Goal: Task Accomplishment & Management: Manage account settings

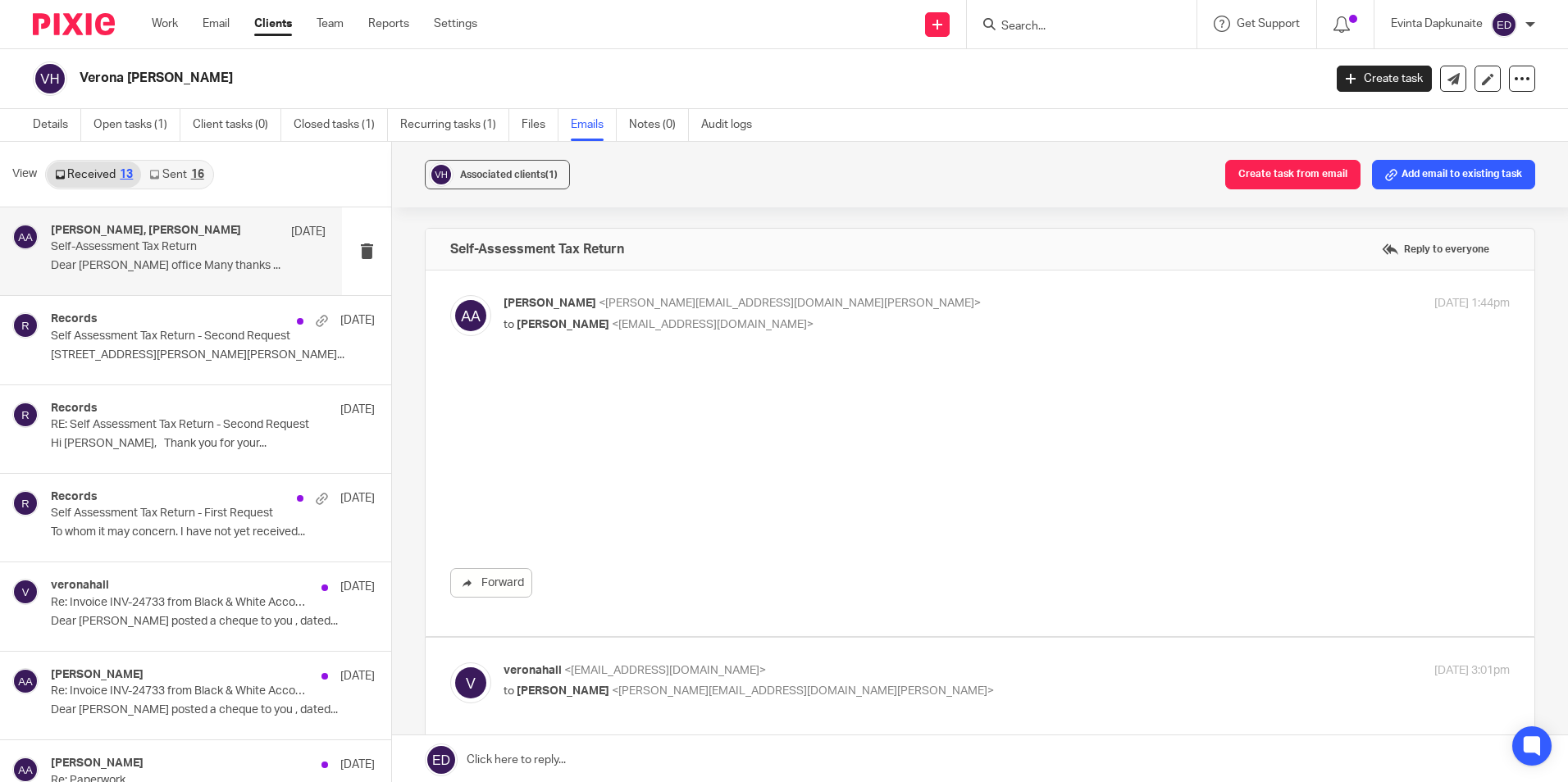
click at [1074, 31] on input "Search" at bounding box center [1073, 27] width 148 height 15
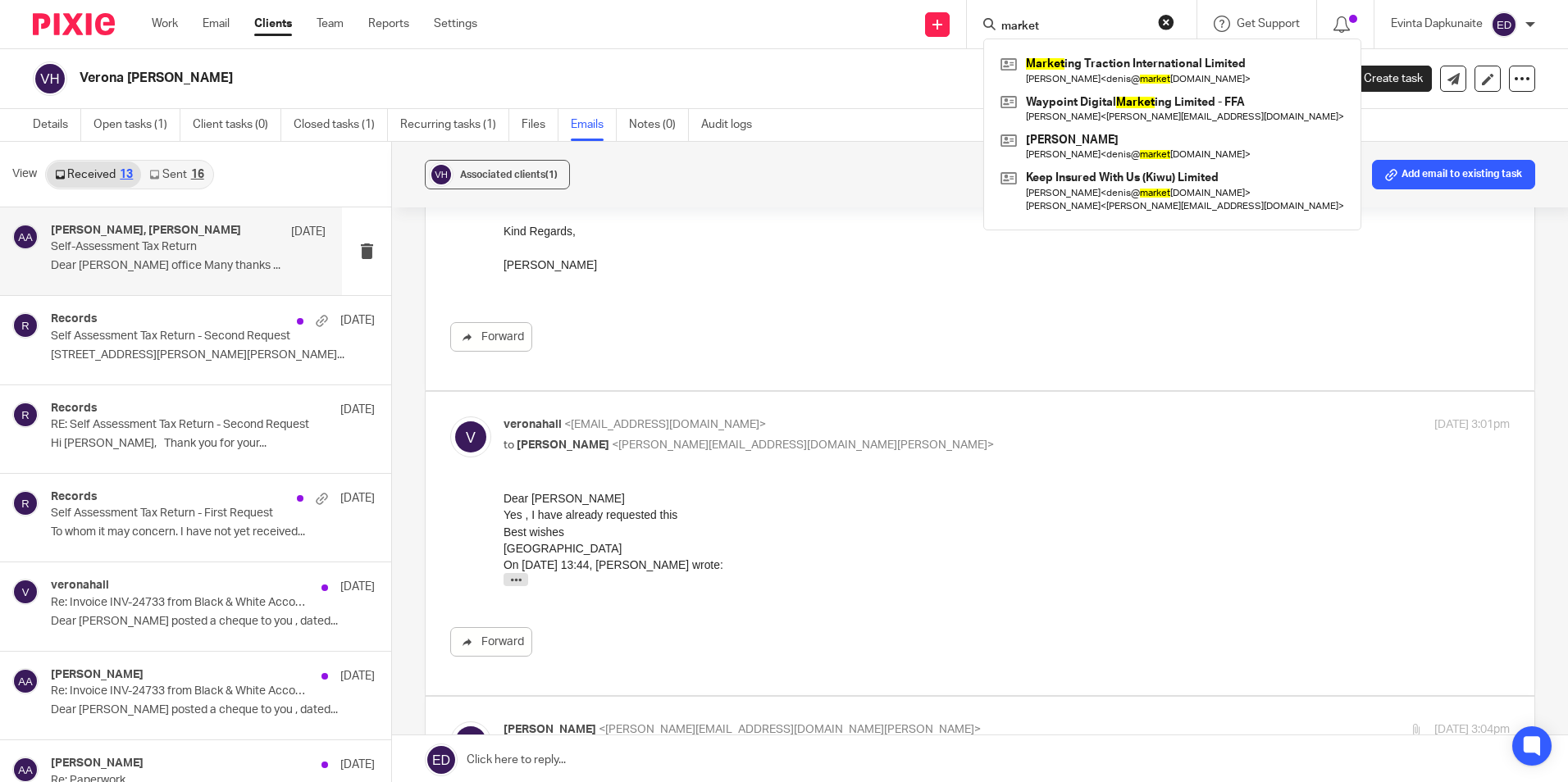
type input "market"
click at [314, 26] on ul "Work Email Clients Team Reports Settings" at bounding box center [327, 24] width 351 height 16
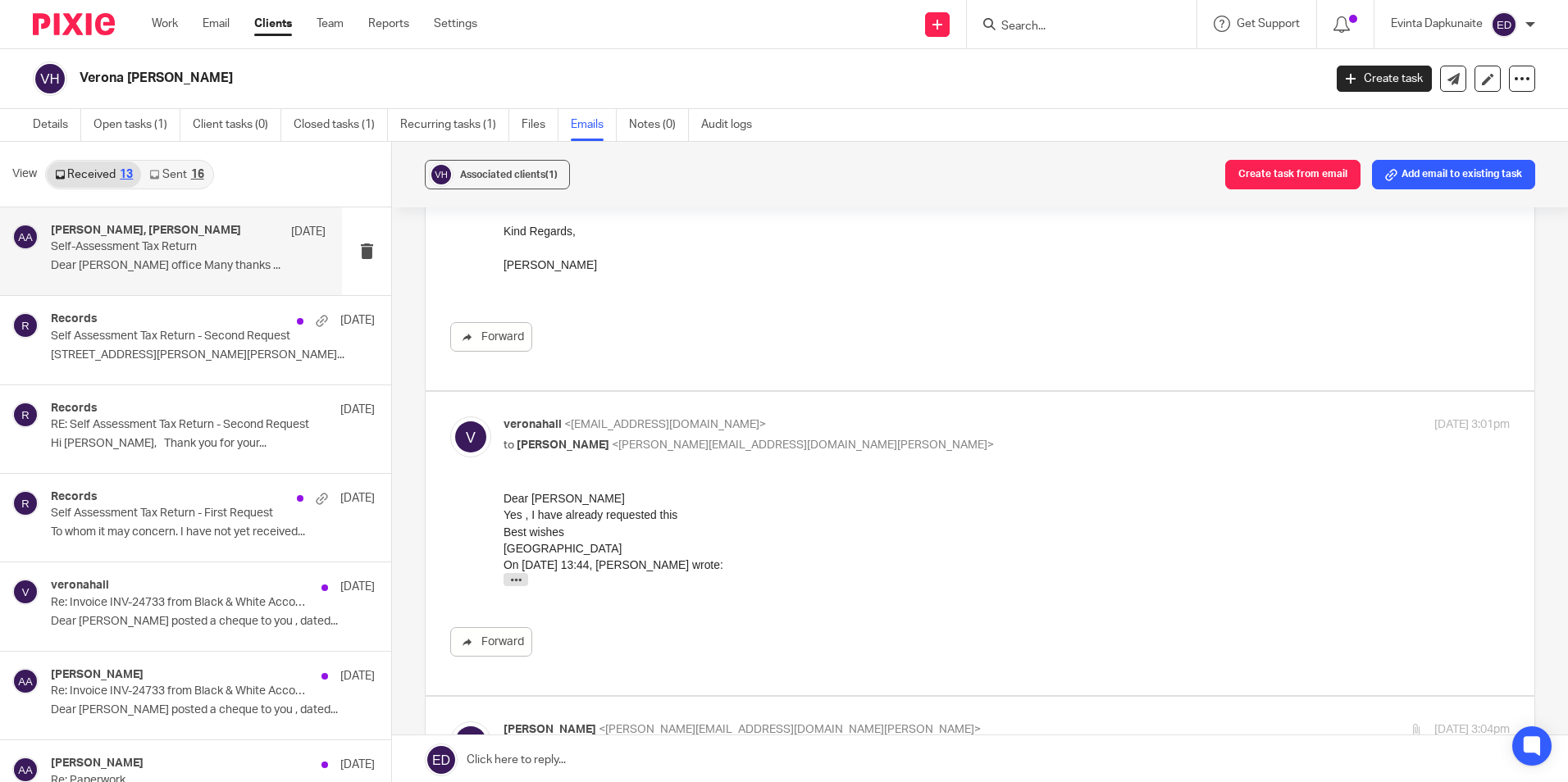
click at [339, 15] on div "Work Email Clients Team Reports Settings Work Email Clients Team Reports Settin…" at bounding box center [318, 24] width 367 height 48
click at [322, 24] on link "Team" at bounding box center [330, 24] width 27 height 16
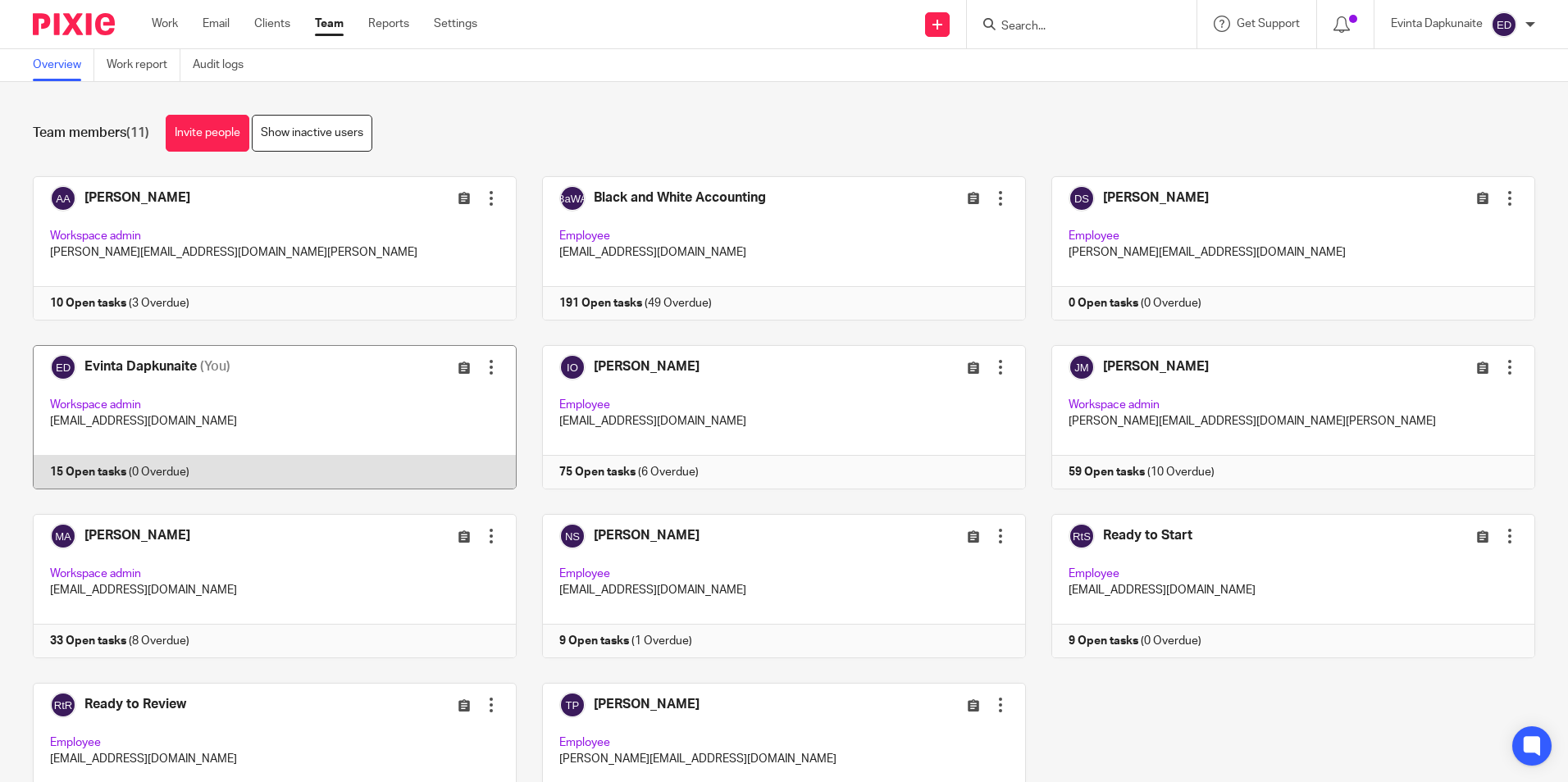
click at [256, 432] on link at bounding box center [262, 416] width 510 height 144
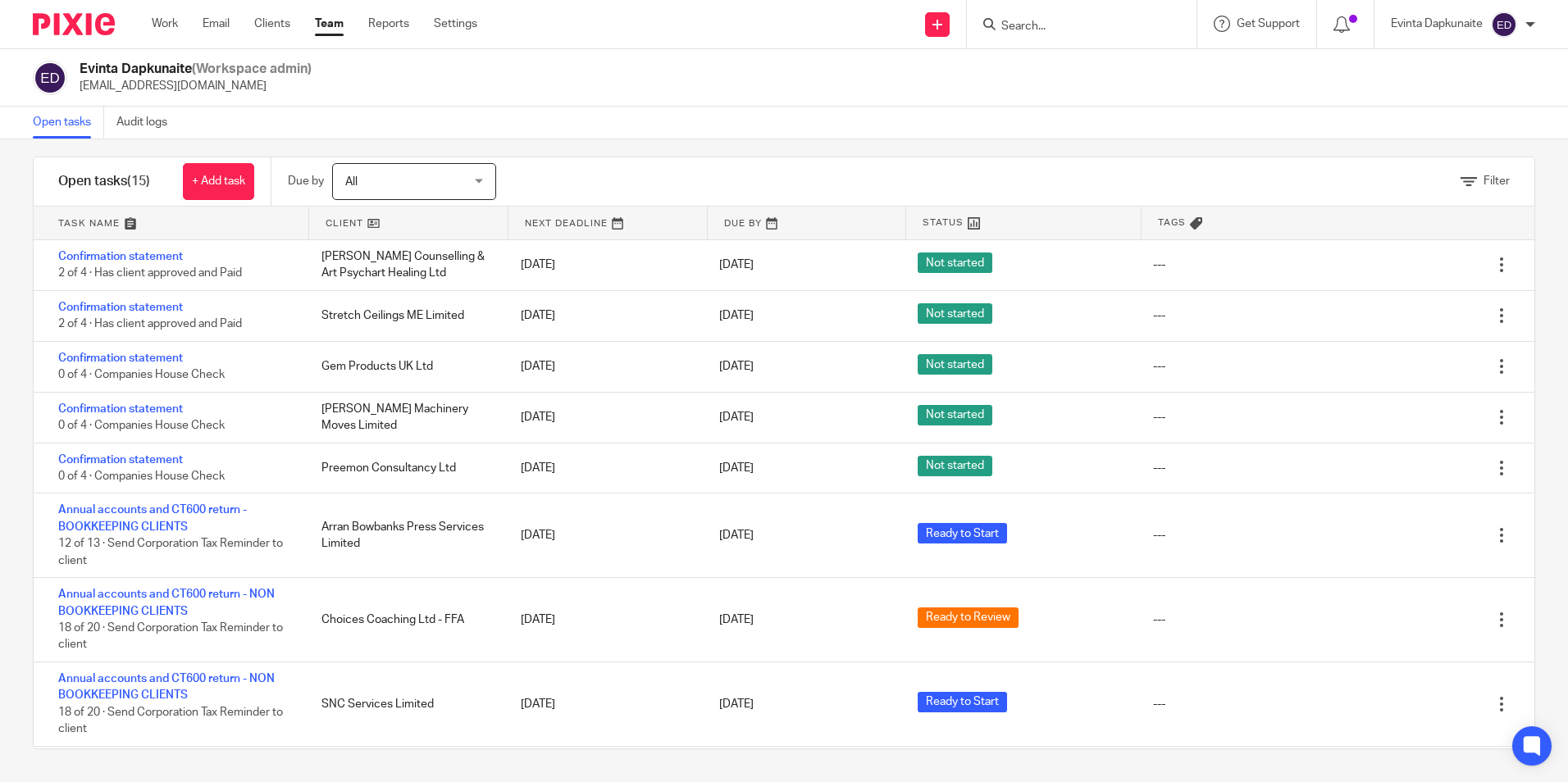
click at [1049, 25] on input "Search" at bounding box center [1073, 27] width 148 height 15
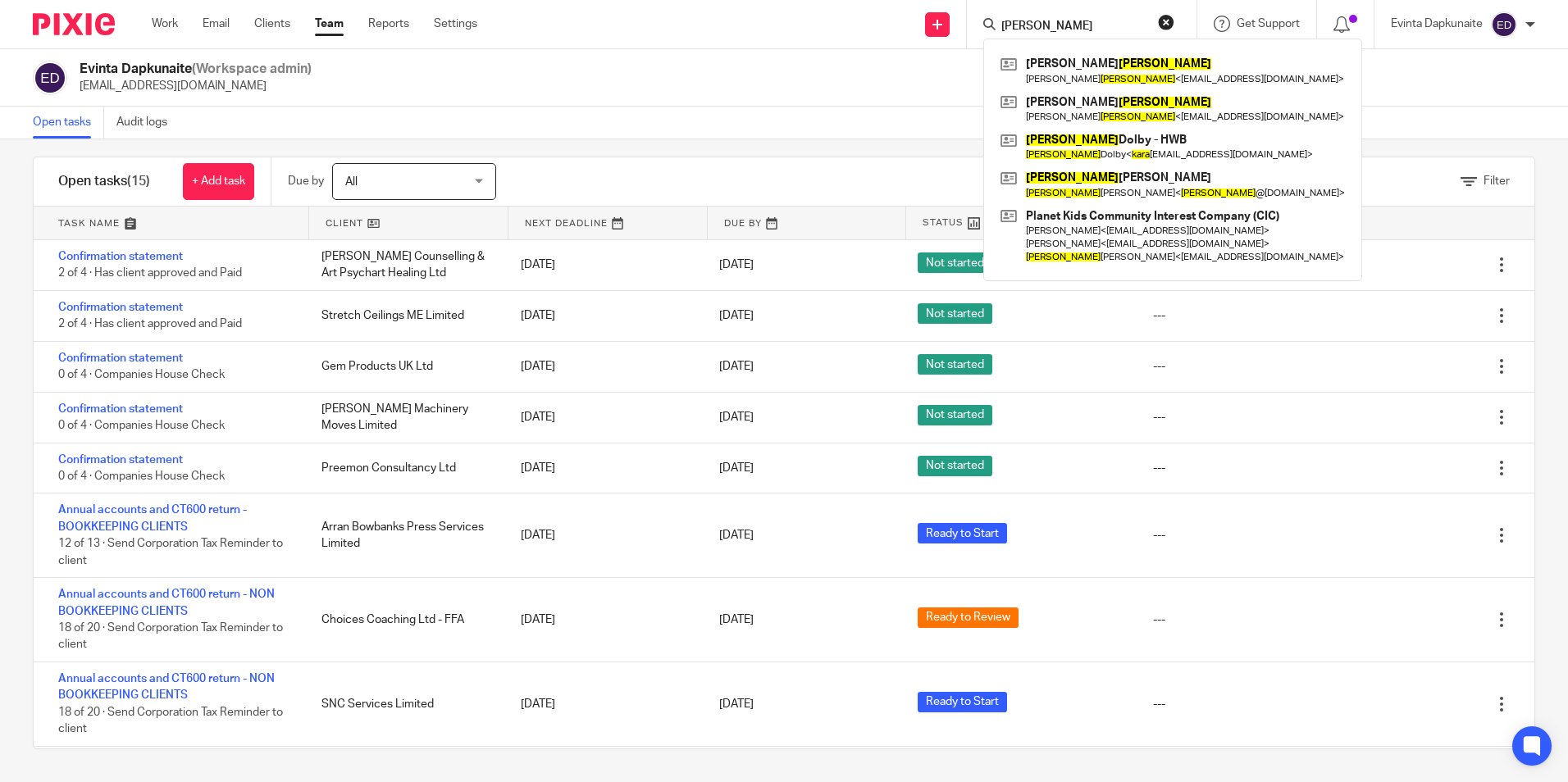
type input "kaura"
click at [1054, 64] on link at bounding box center [1173, 71] width 352 height 38
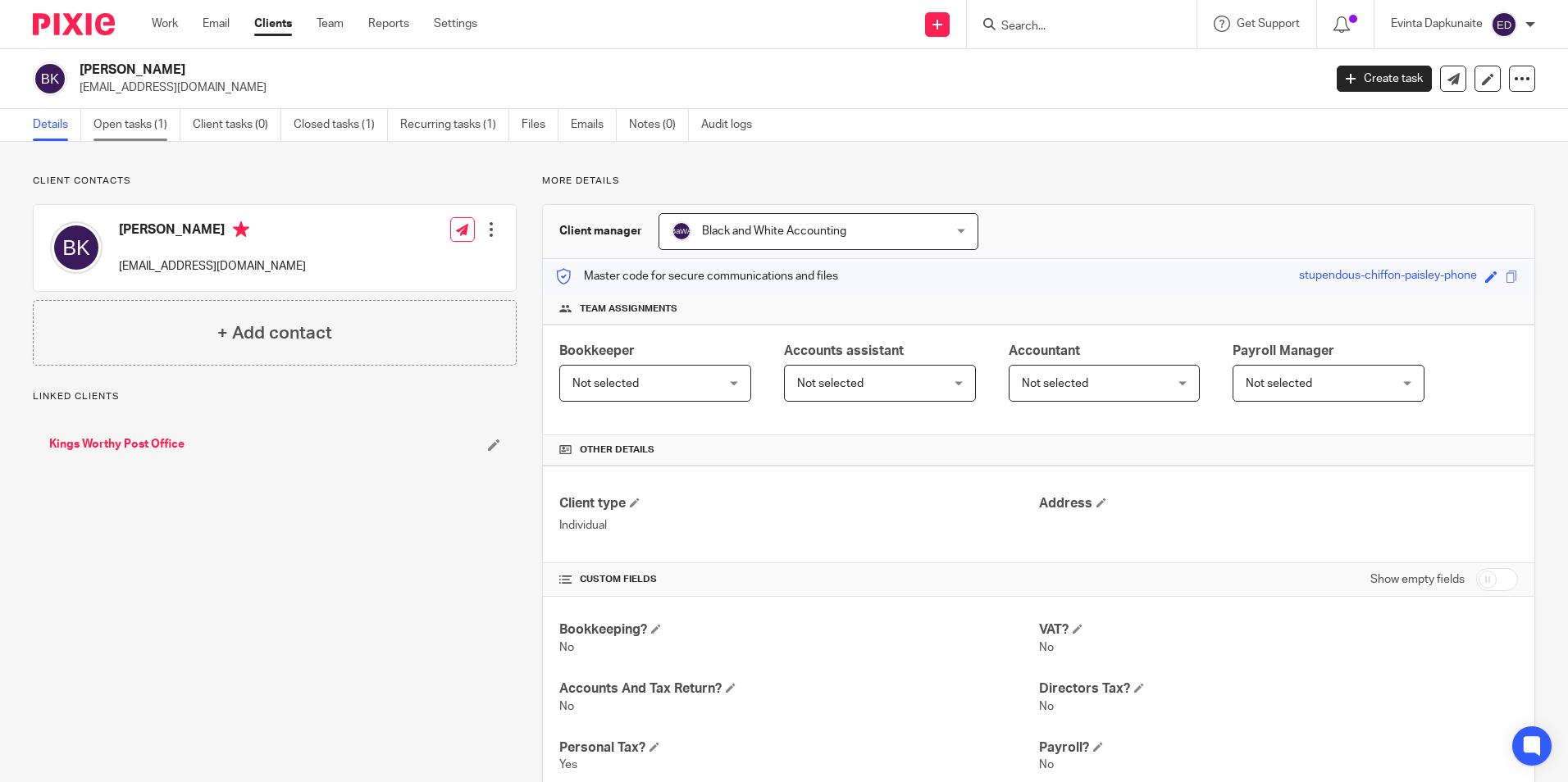
click at [160, 121] on link "Open tasks (1)" at bounding box center [137, 125] width 87 height 32
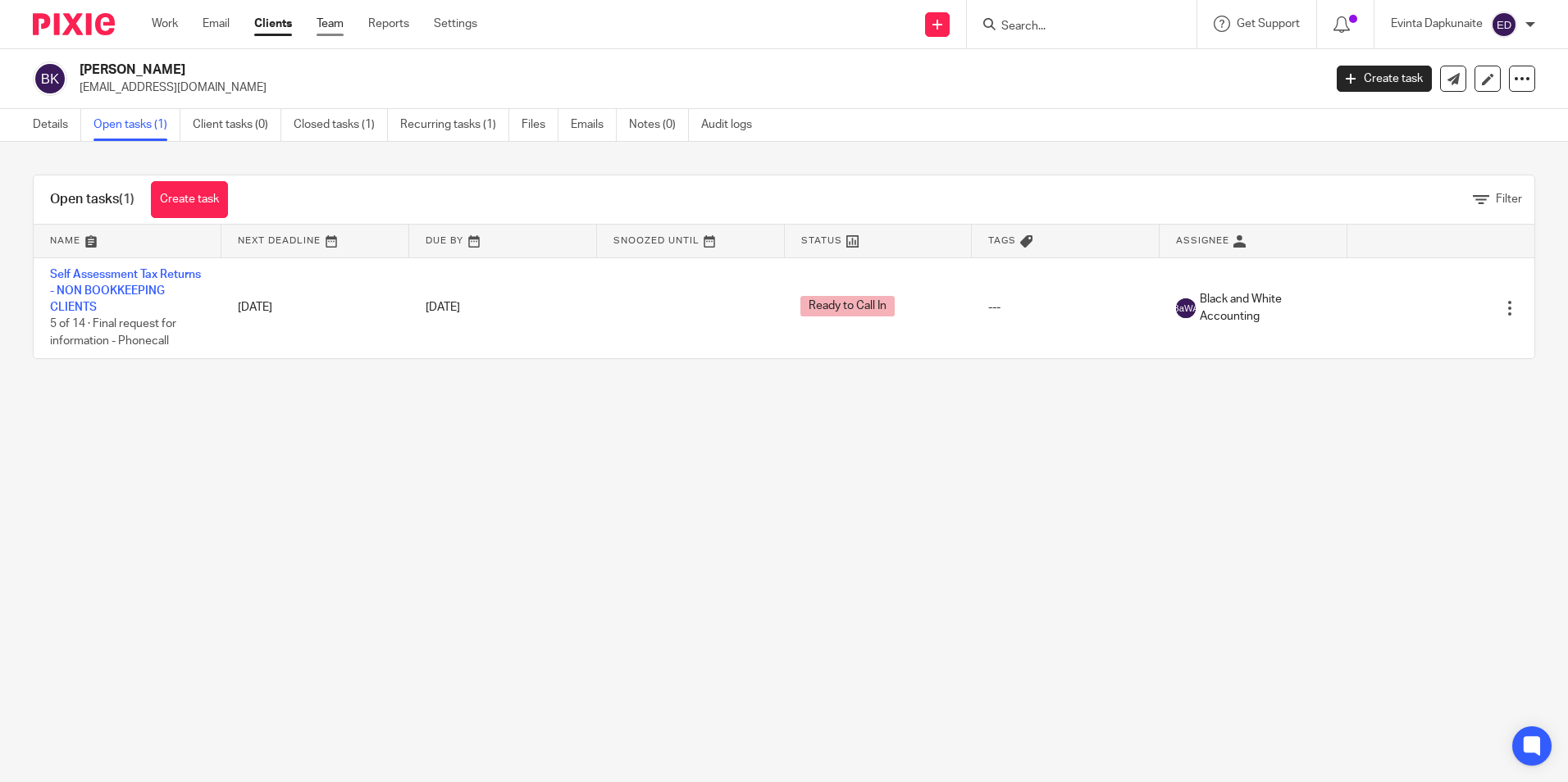
click at [337, 24] on link "Team" at bounding box center [330, 24] width 27 height 16
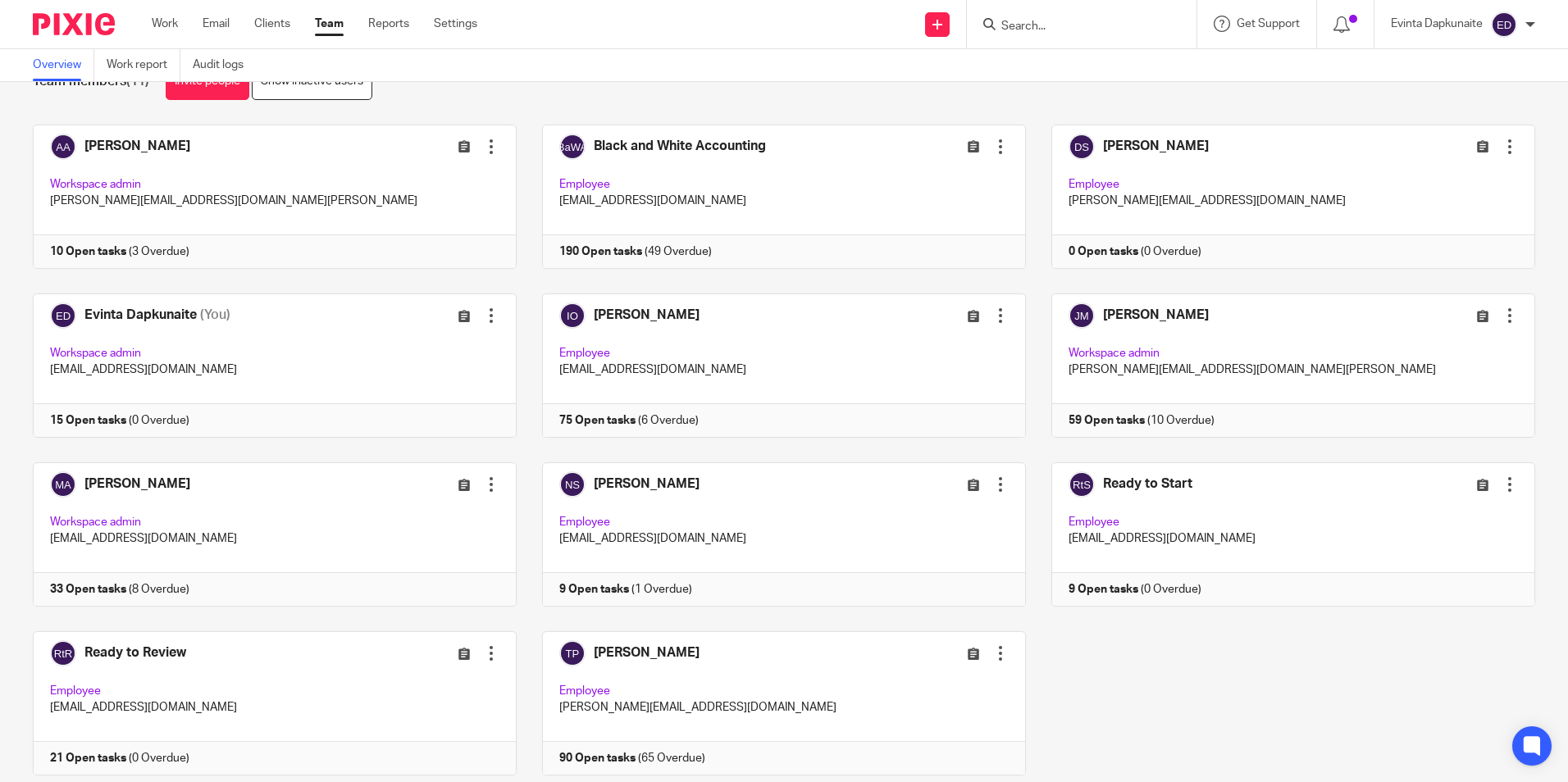
scroll to position [103, 0]
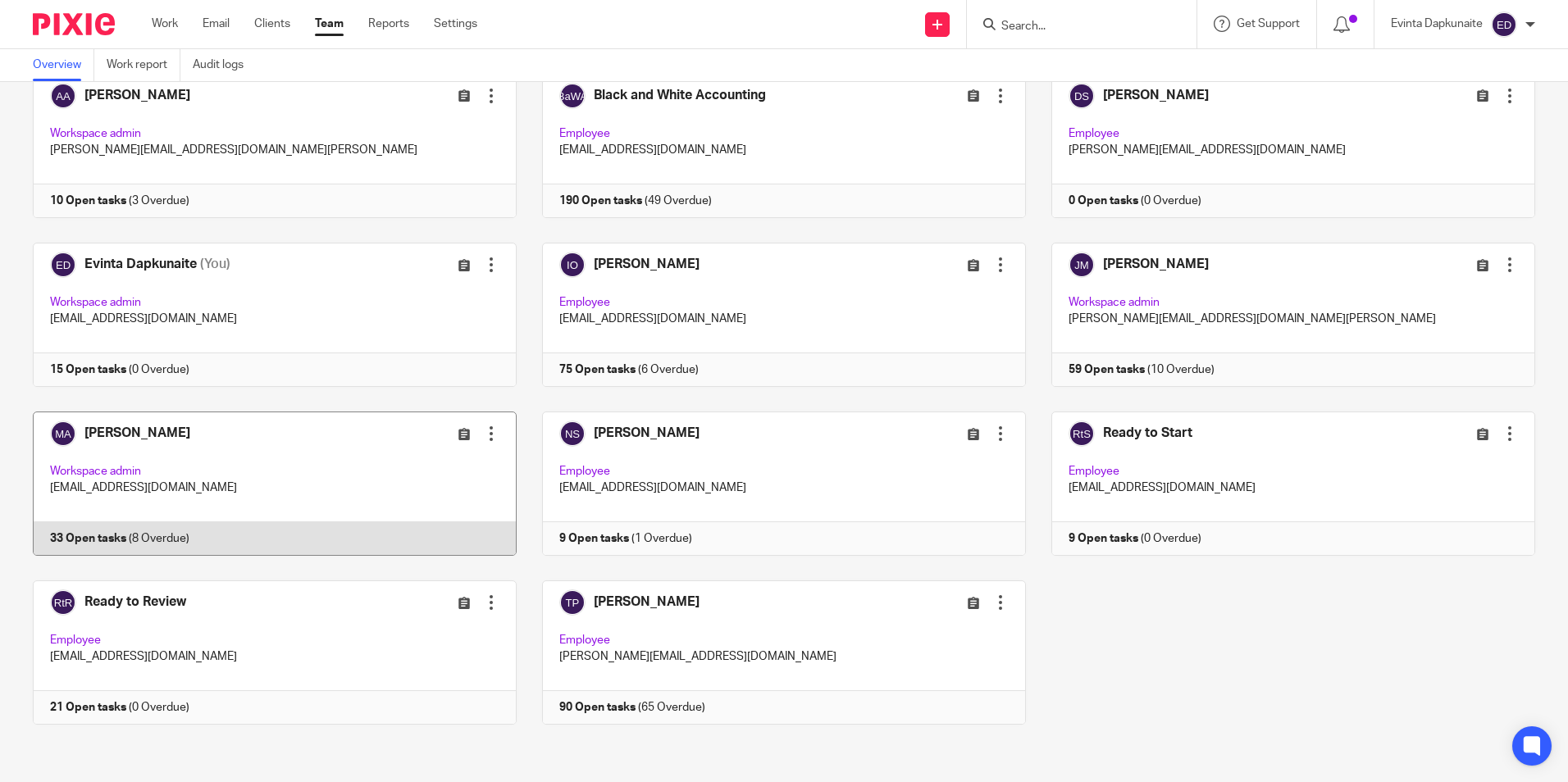
click at [122, 492] on link at bounding box center [262, 483] width 510 height 144
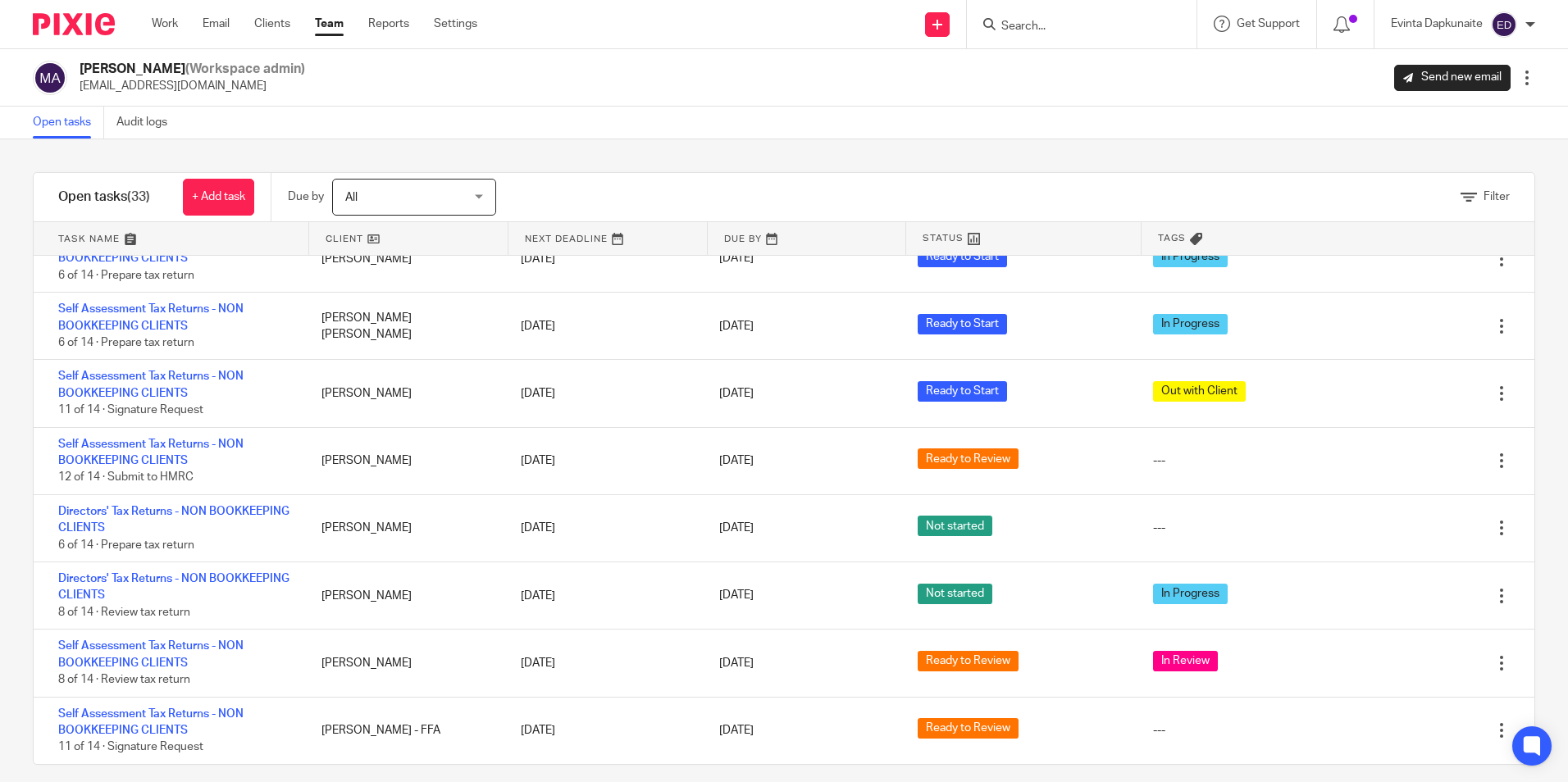
scroll to position [1650, 0]
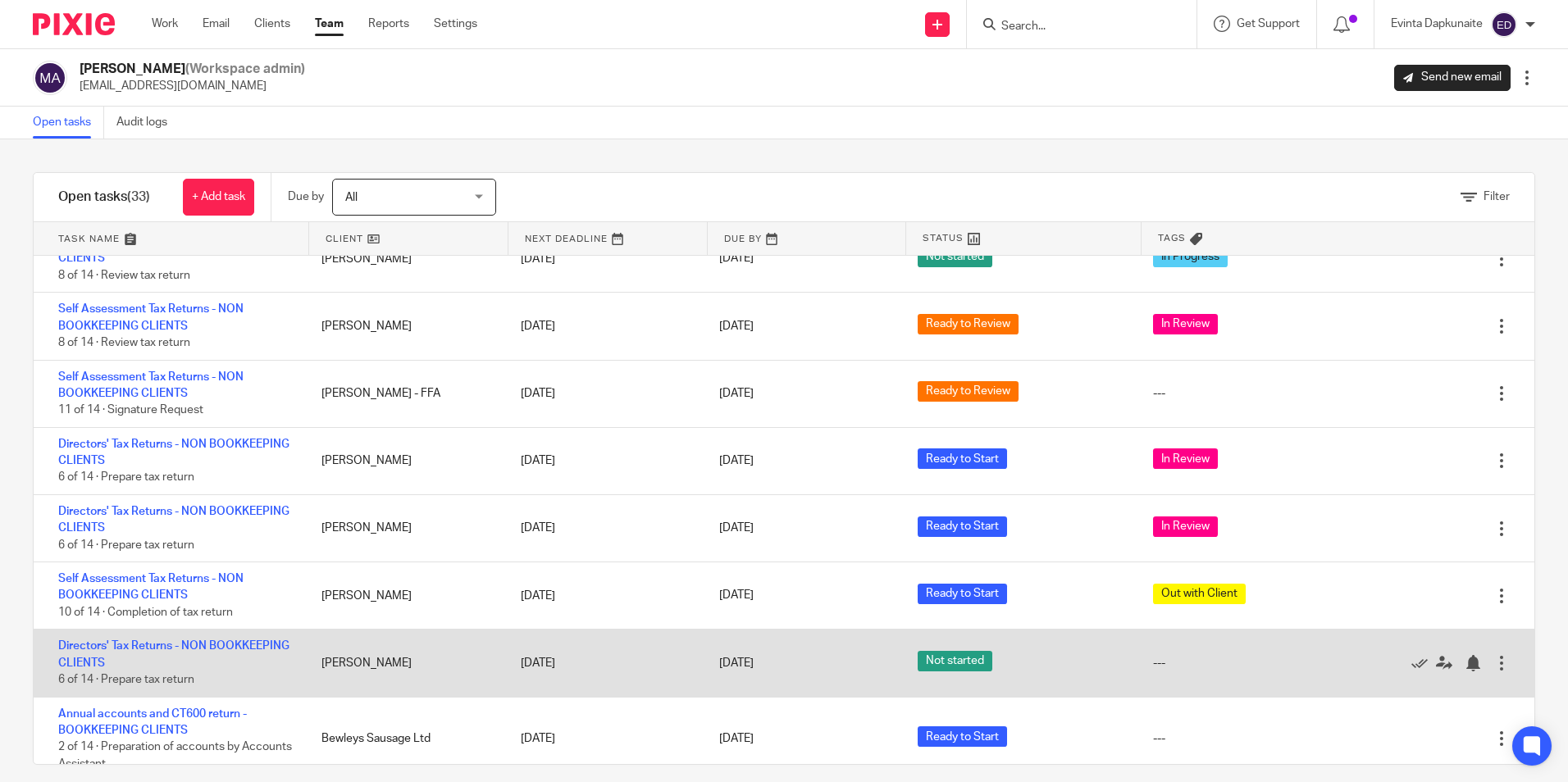
drag, startPoint x: 311, startPoint y: 443, endPoint x: 393, endPoint y: 669, distance: 240.4
click at [393, 669] on div "Annual accounts and CT600 return - BOOKKEEPING CLIENTS 0 of 8 · Bookkeeping com…" at bounding box center [784, 511] width 1501 height 509
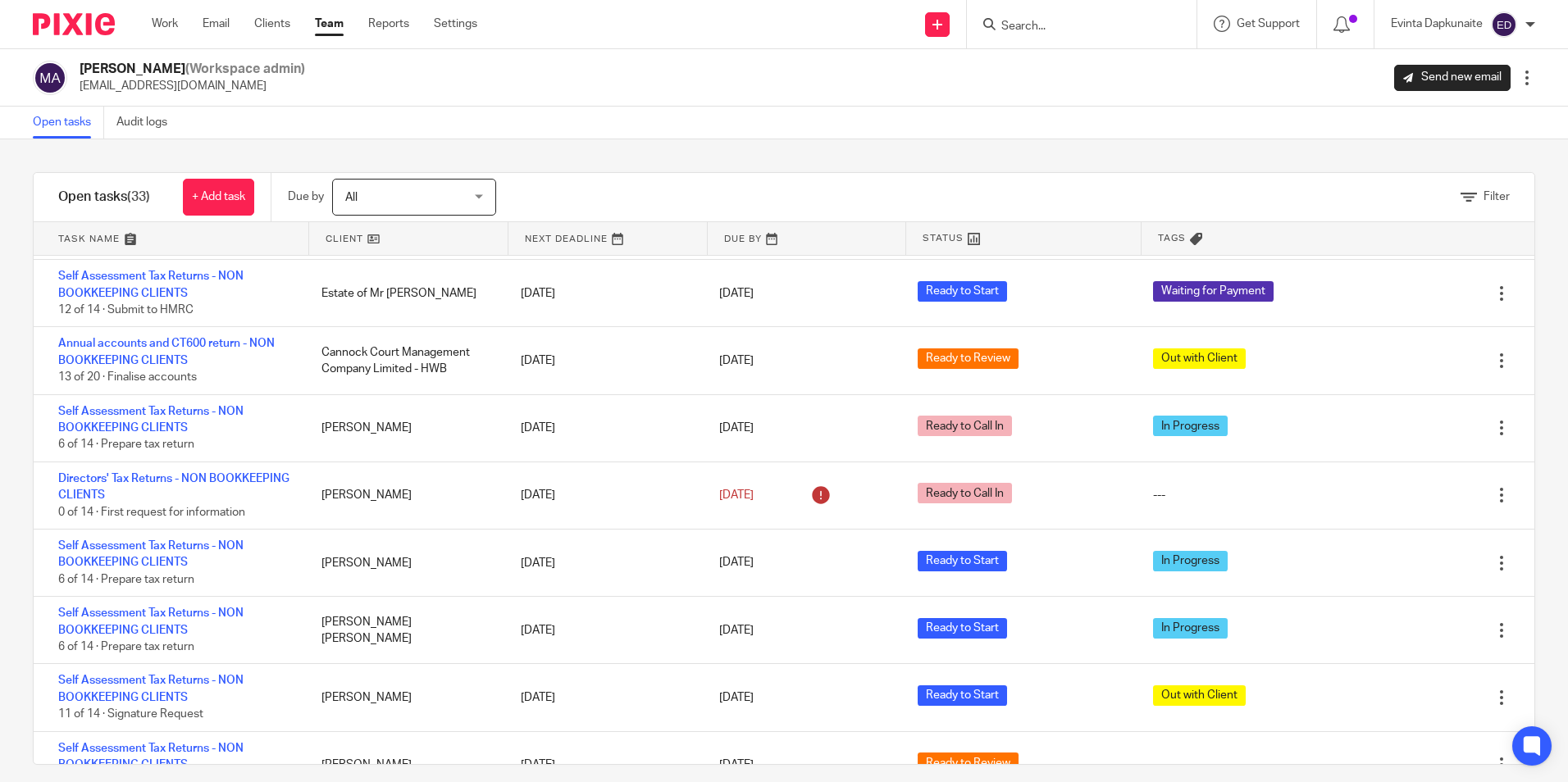
scroll to position [993, 0]
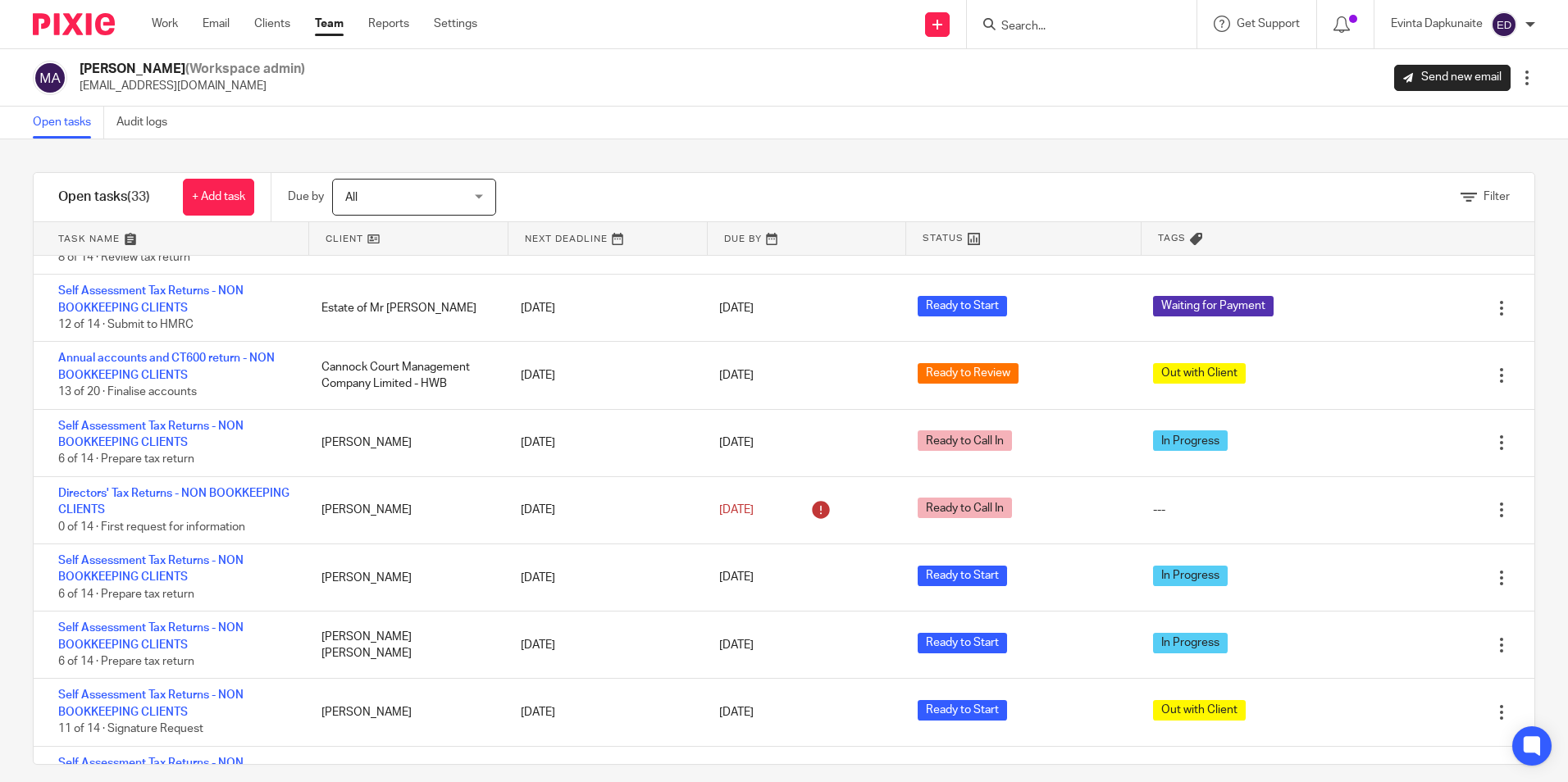
click at [329, 24] on link "Team" at bounding box center [329, 24] width 28 height 16
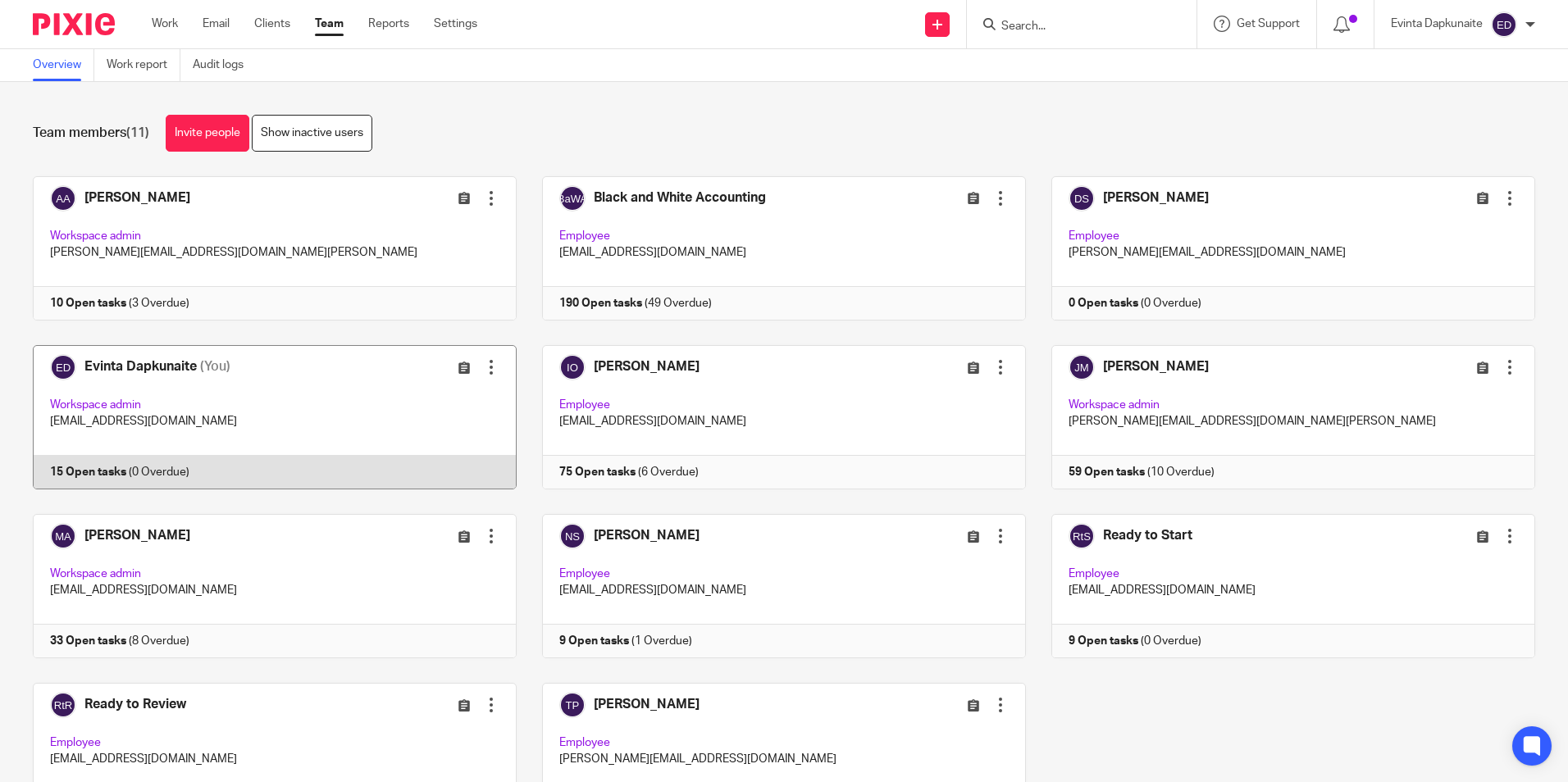
click at [348, 432] on link at bounding box center [262, 416] width 510 height 144
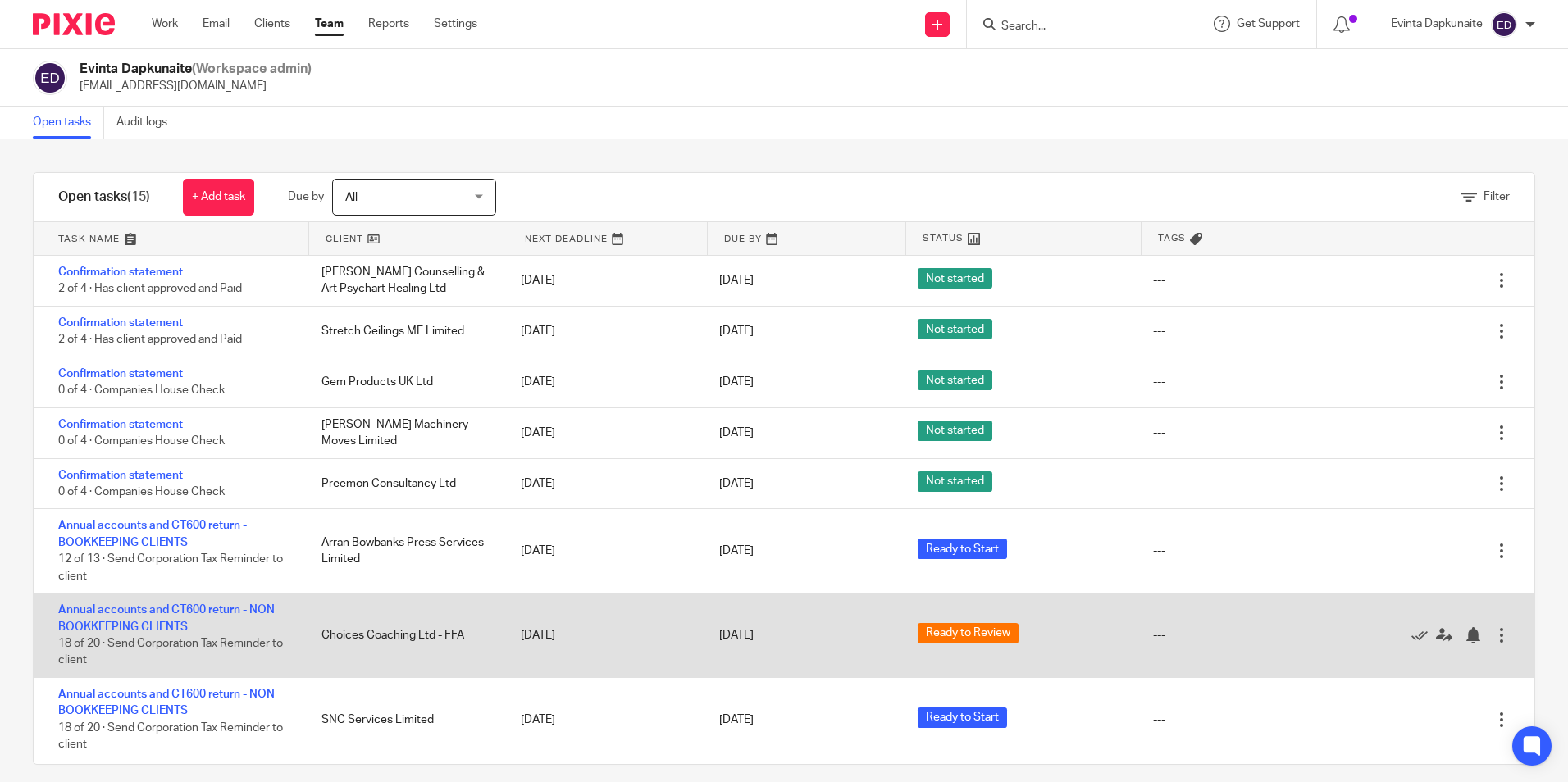
click at [398, 673] on div "Annual accounts and CT600 return - NON BOOKKEEPING CLIENTS 18 of 20 · Send Corp…" at bounding box center [784, 636] width 1501 height 85
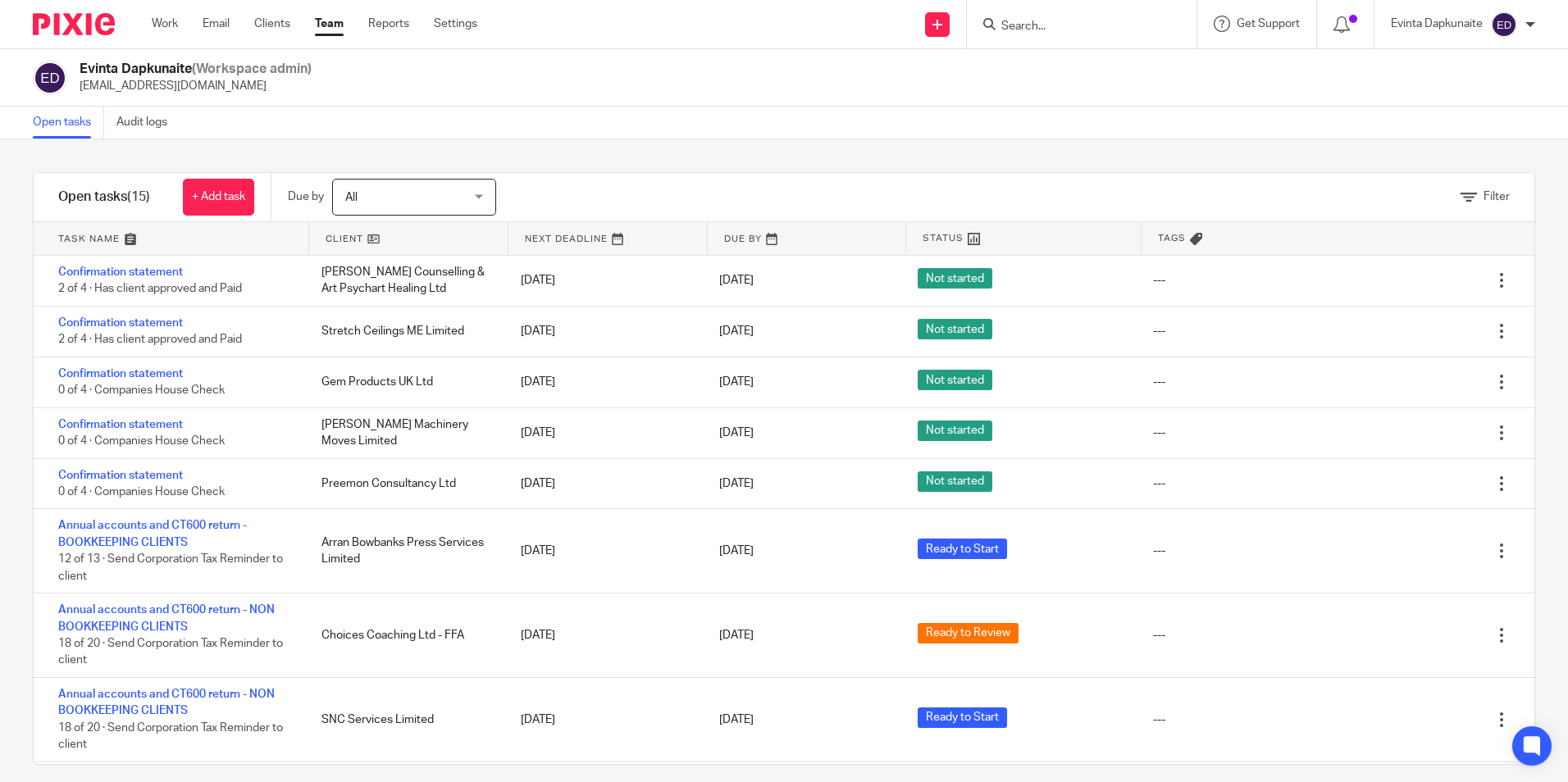
click at [989, 20] on icon at bounding box center [989, 24] width 12 height 12
click at [999, 17] on div at bounding box center [1079, 24] width 191 height 21
click at [1012, 17] on form at bounding box center [1086, 24] width 174 height 21
click at [1042, 28] on input "Search" at bounding box center [1073, 27] width 148 height 15
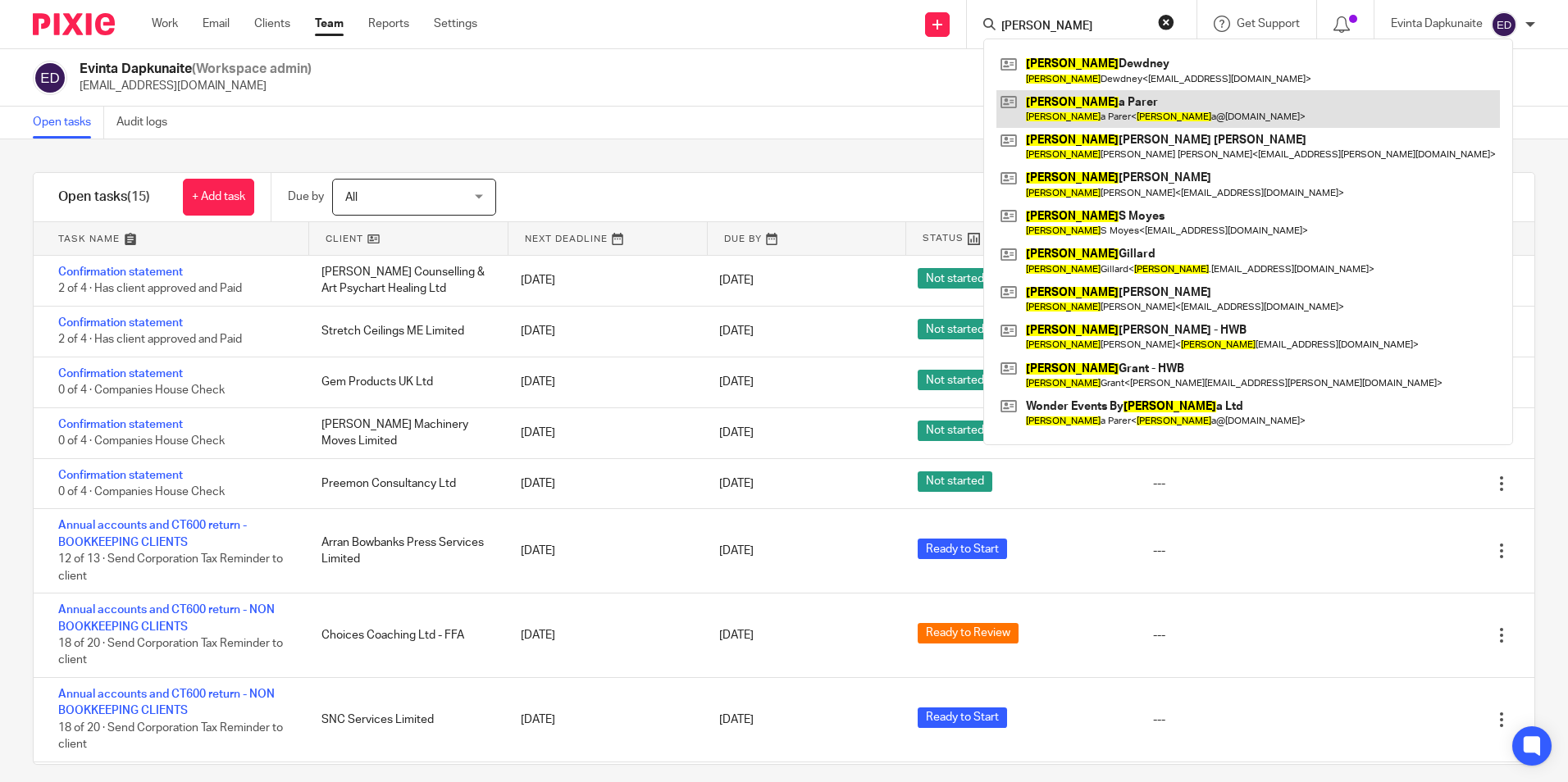
type input "paul"
click at [1048, 94] on link at bounding box center [1249, 109] width 504 height 38
click at [1043, 98] on link at bounding box center [1249, 109] width 504 height 38
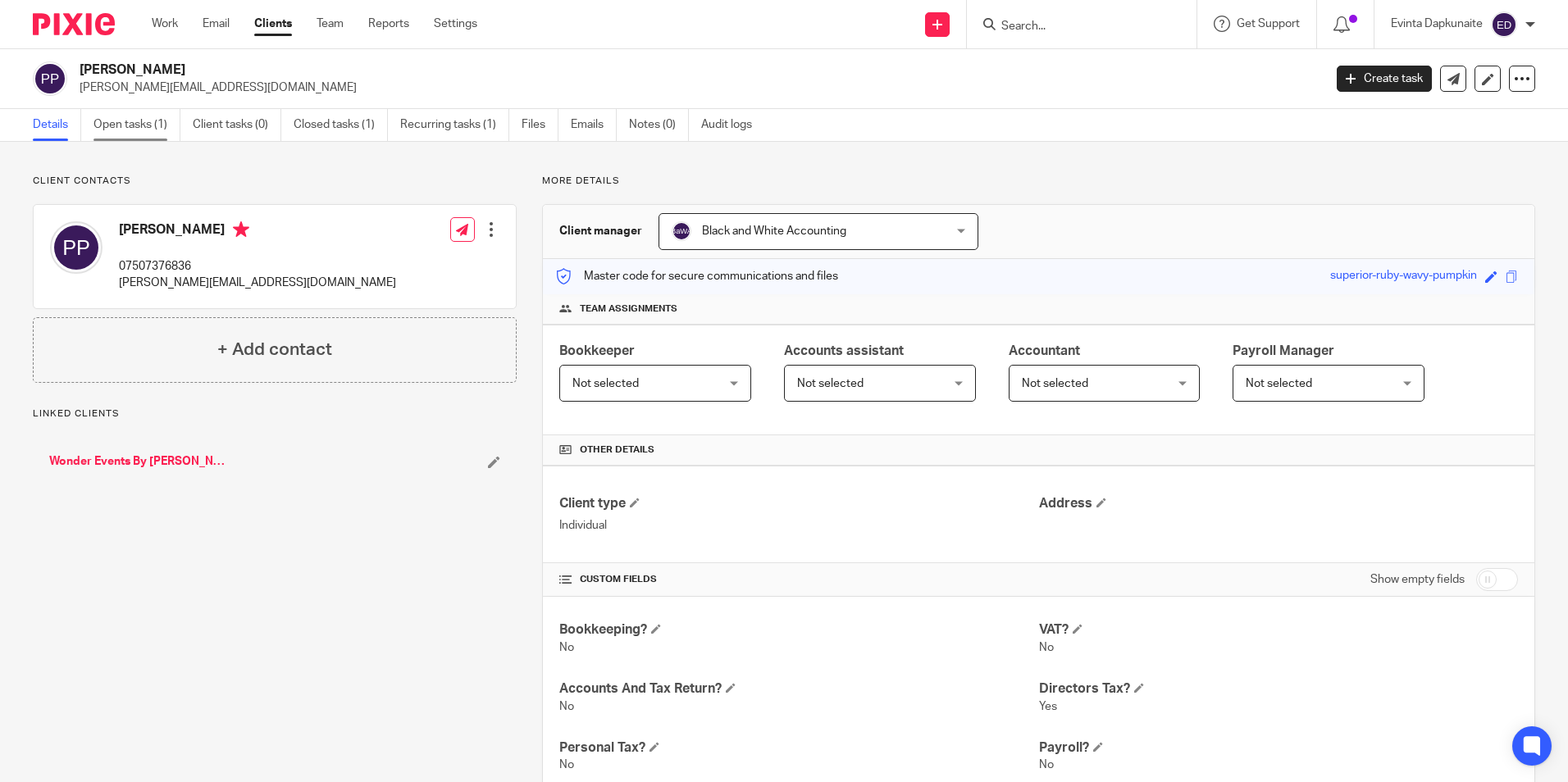
click at [132, 124] on link "Open tasks (1)" at bounding box center [137, 125] width 87 height 32
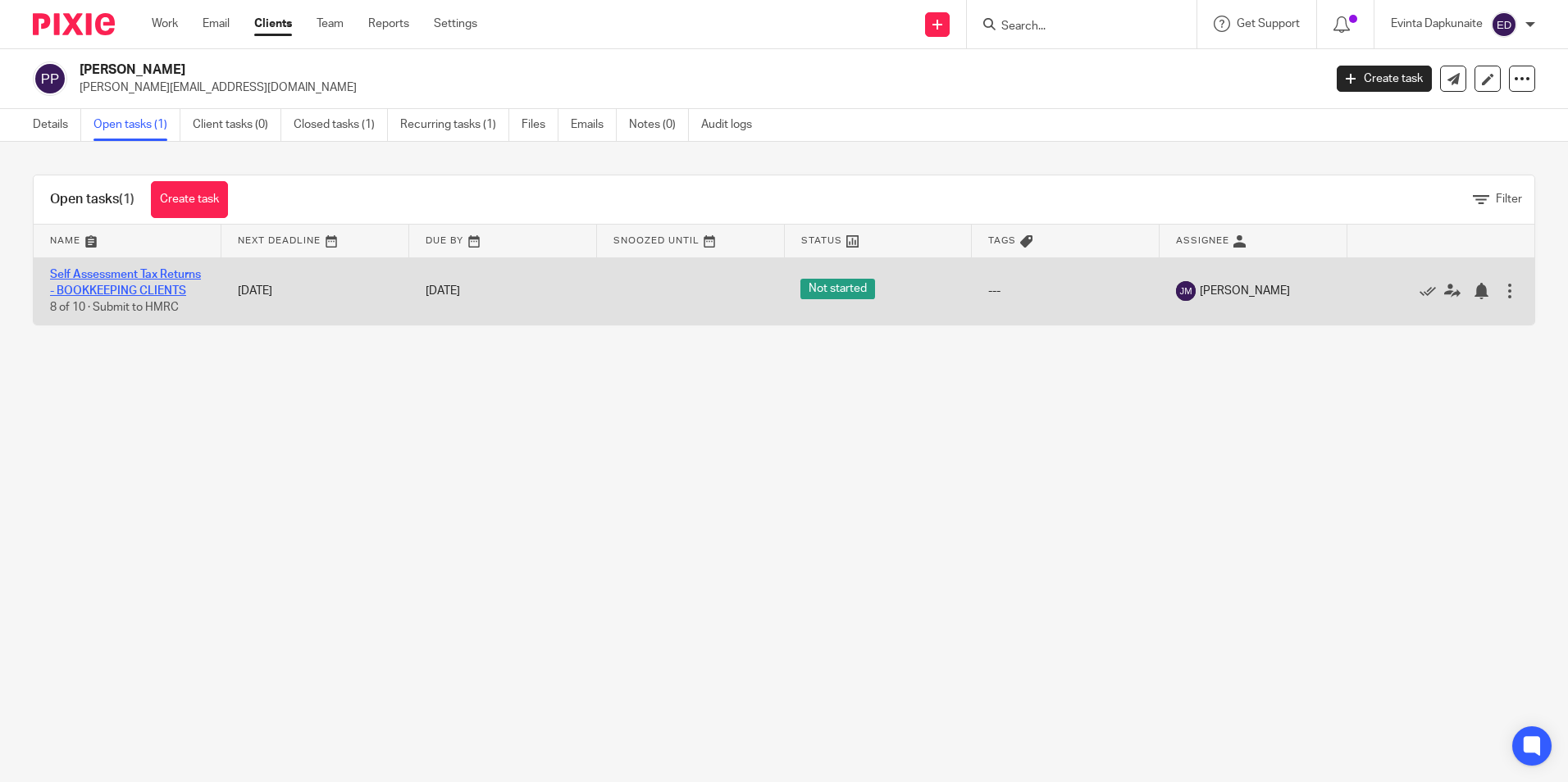
click at [112, 277] on link "Self Assessment Tax Returns - BOOKKEEPING CLIENTS" at bounding box center [125, 284] width 151 height 28
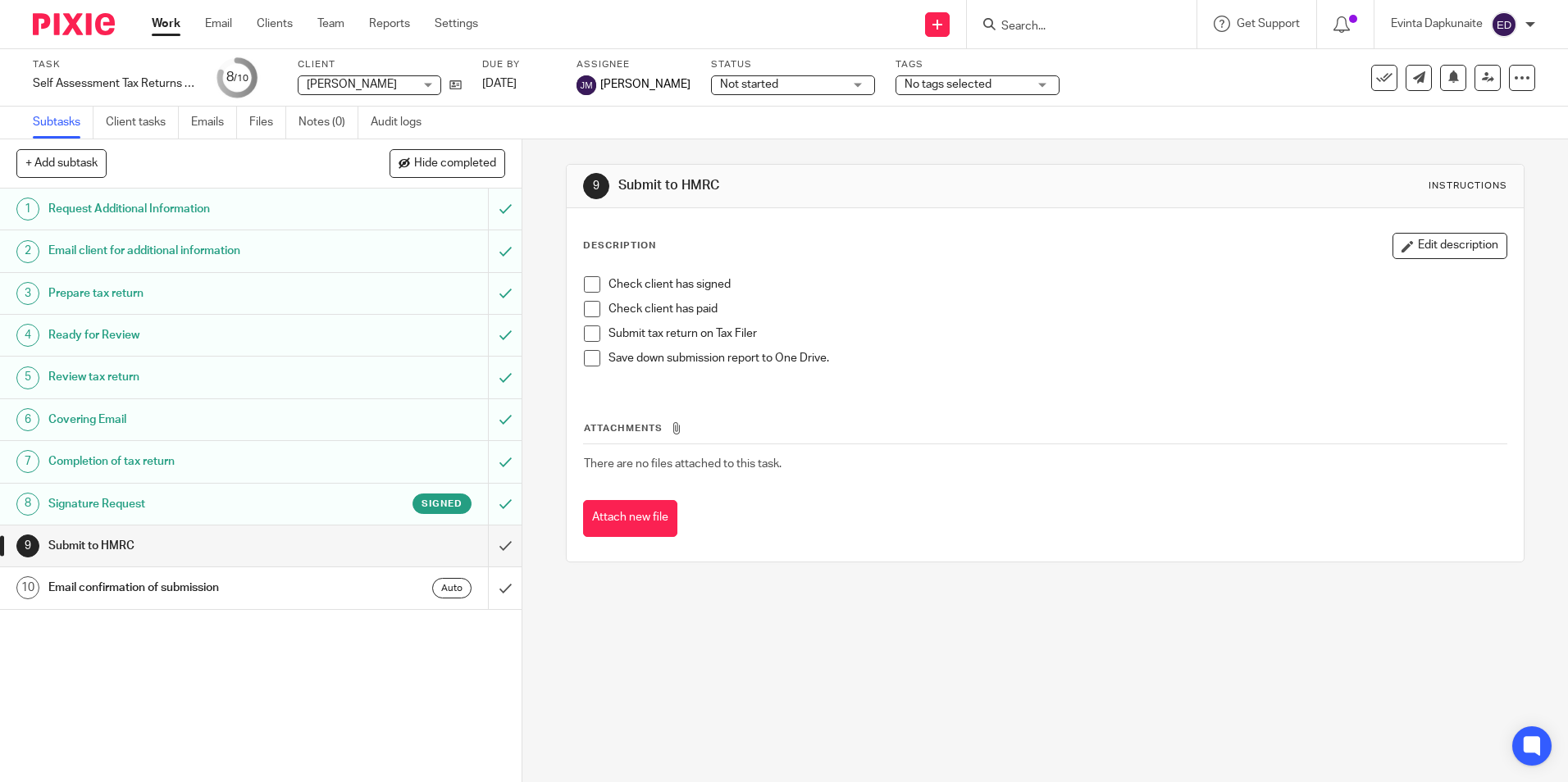
click at [784, 658] on div "9 Submit to HMRC Instructions Description Edit description Check client has sig…" at bounding box center [1046, 461] width 1046 height 644
click at [319, 489] on link "8 Signature Request Signed" at bounding box center [244, 505] width 488 height 41
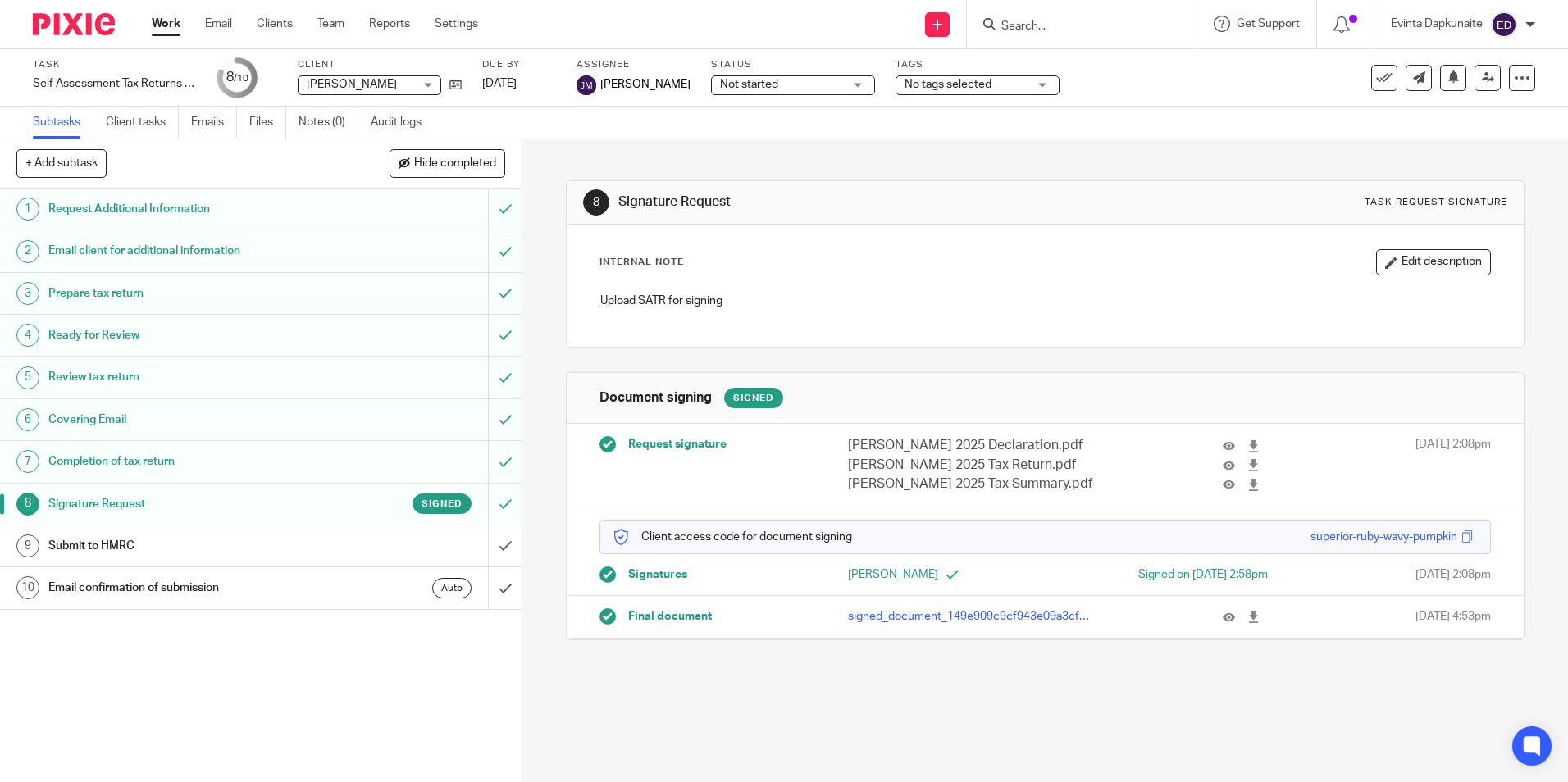
click at [930, 624] on p "signed_document_149e909c9cf943e09a3cf97e04a69f2b.pdf" at bounding box center [972, 616] width 247 height 16
click at [1248, 616] on icon at bounding box center [1253, 617] width 12 height 12
